Goal: Task Accomplishment & Management: Manage account settings

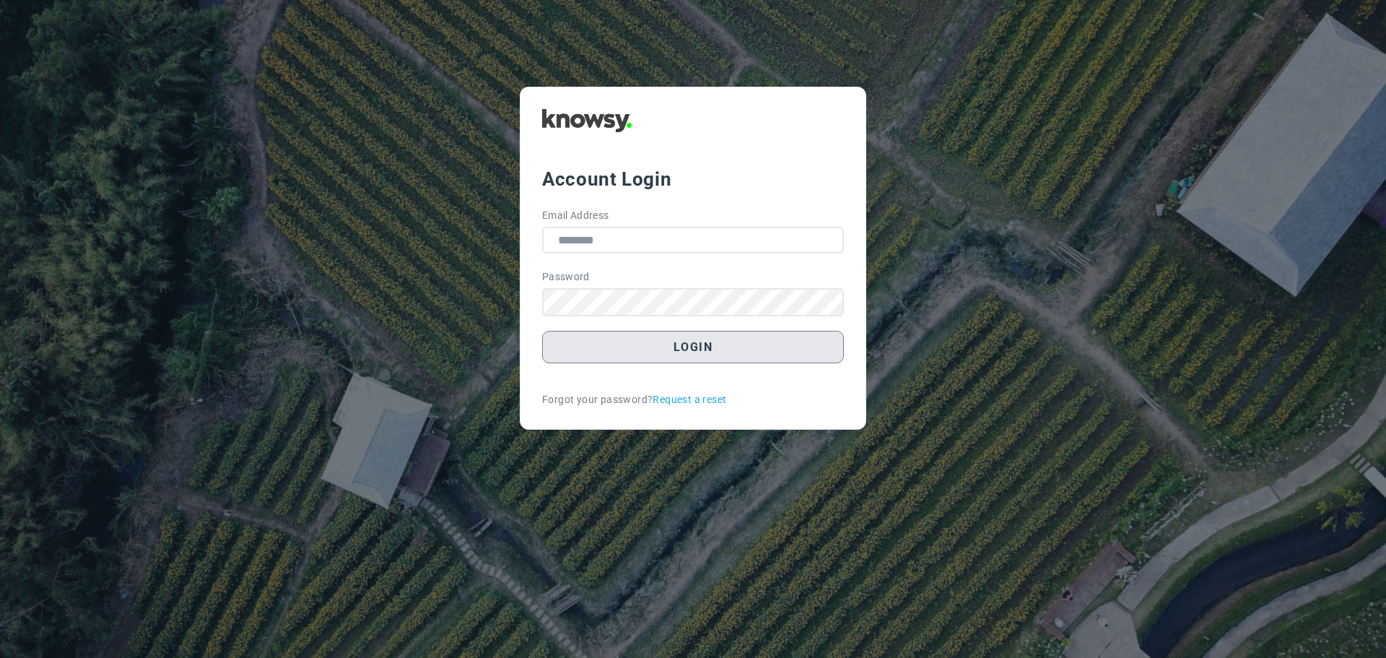
type input "**********"
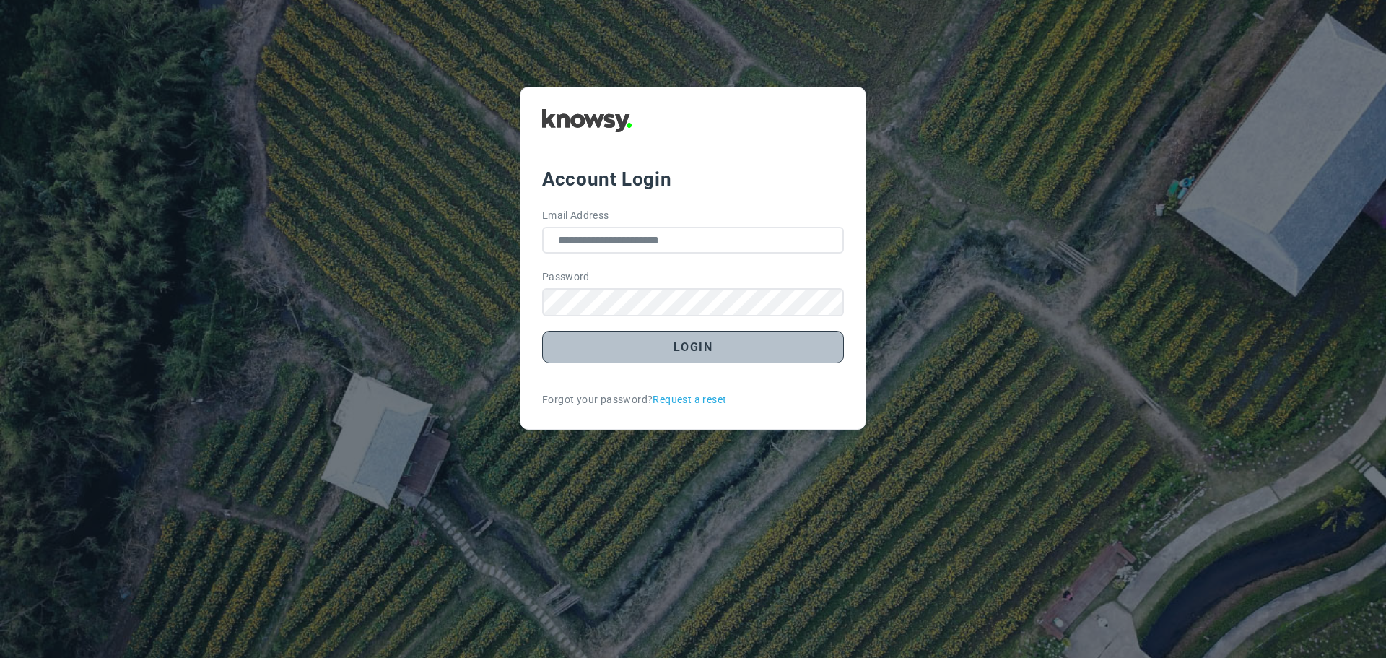
click at [679, 355] on button "Login" at bounding box center [693, 347] width 302 height 32
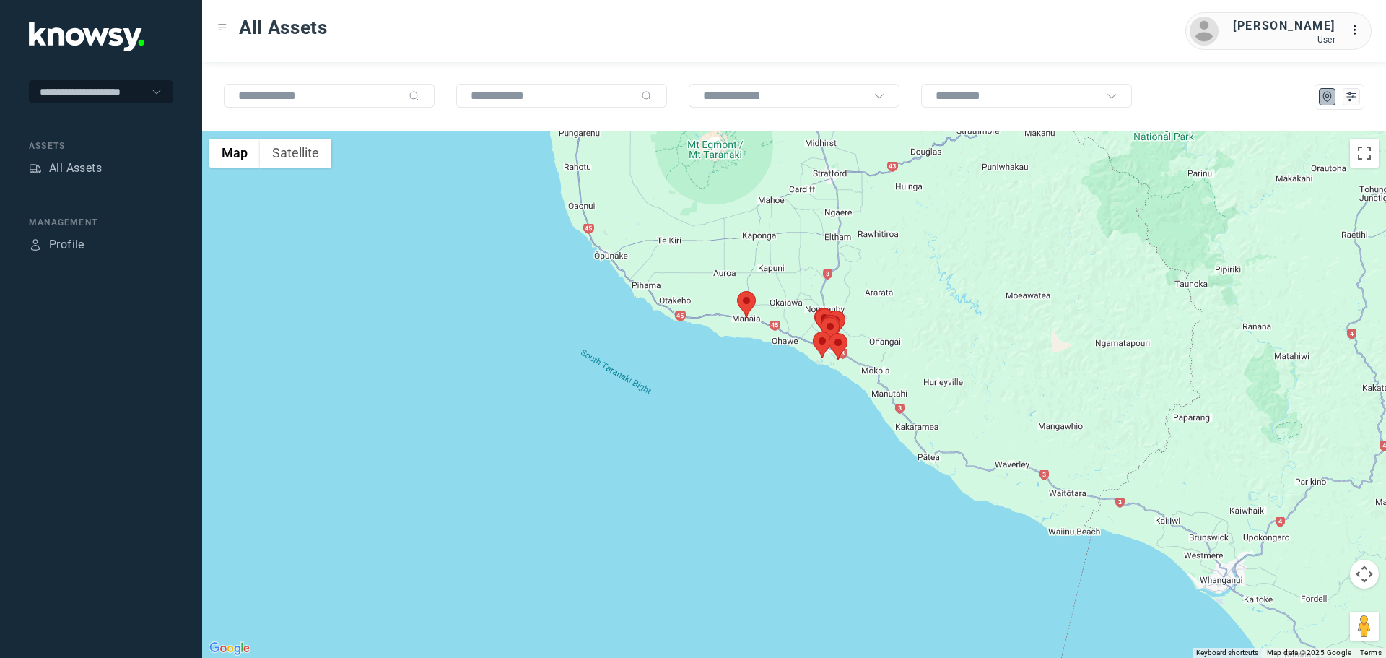
drag, startPoint x: 874, startPoint y: 347, endPoint x: 817, endPoint y: 316, distance: 65.2
click at [818, 365] on div "To navigate, press the arrow keys." at bounding box center [1339, 365] width 1184 height 0
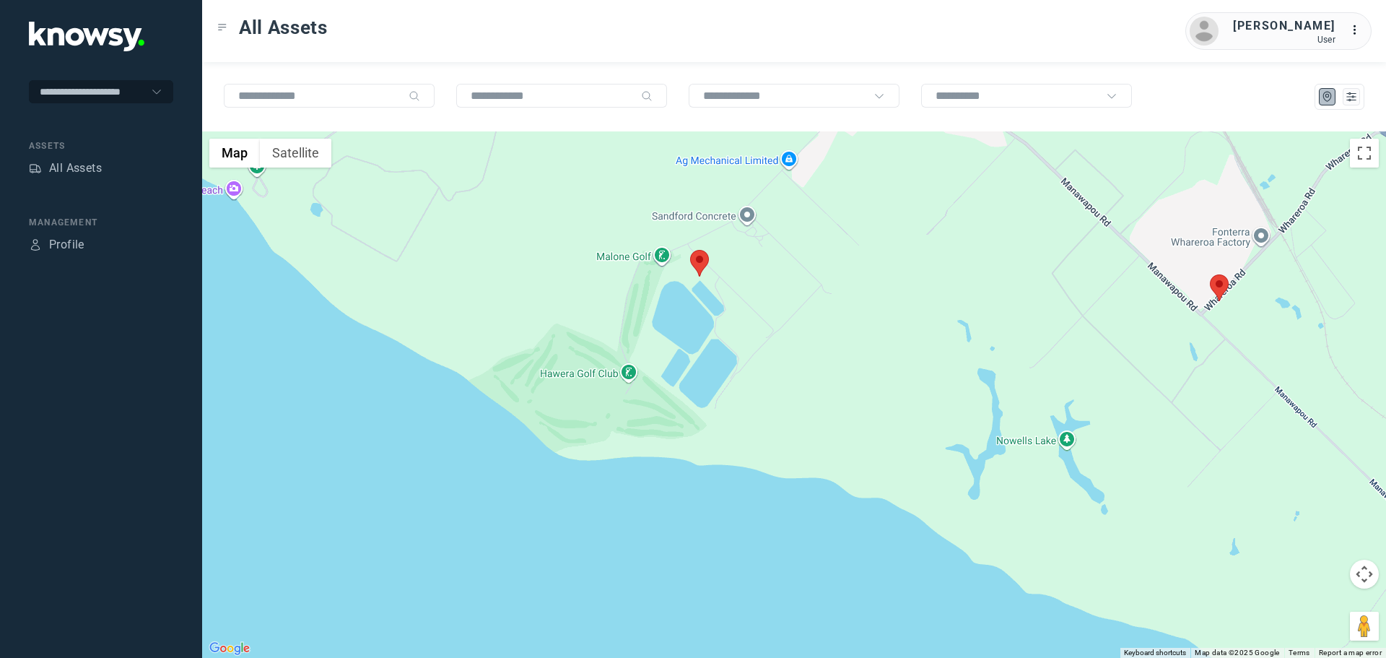
click at [690, 250] on area at bounding box center [690, 250] width 0 height 0
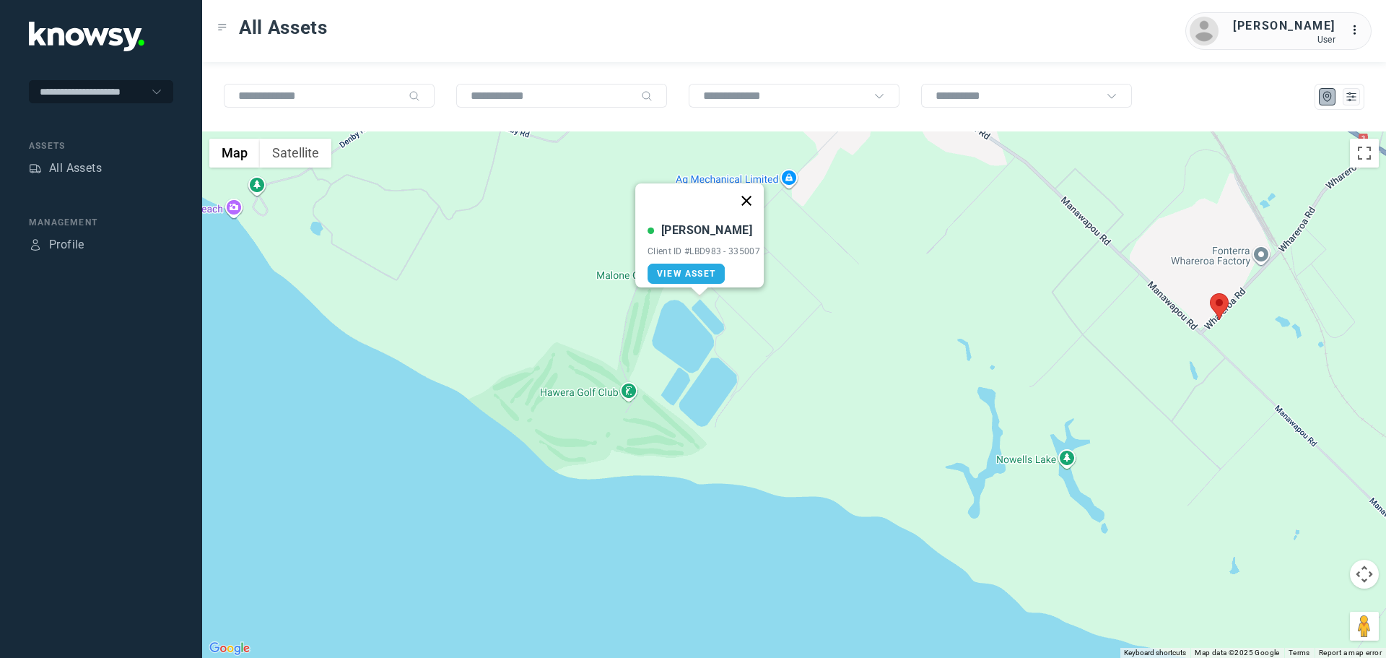
click at [752, 190] on button "Close" at bounding box center [746, 200] width 35 height 35
